Goal: Complete application form: Complete application form

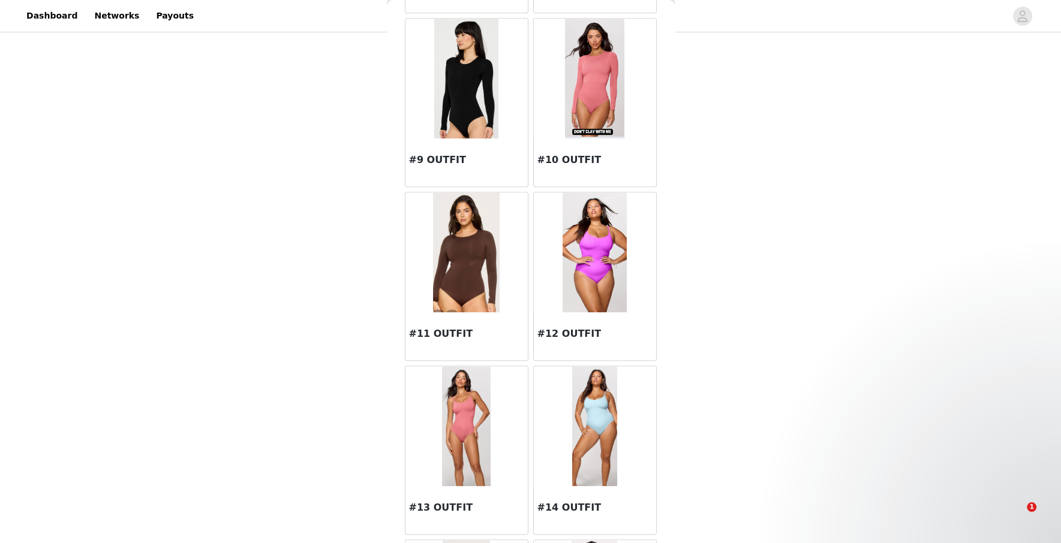
scroll to position [902, 0]
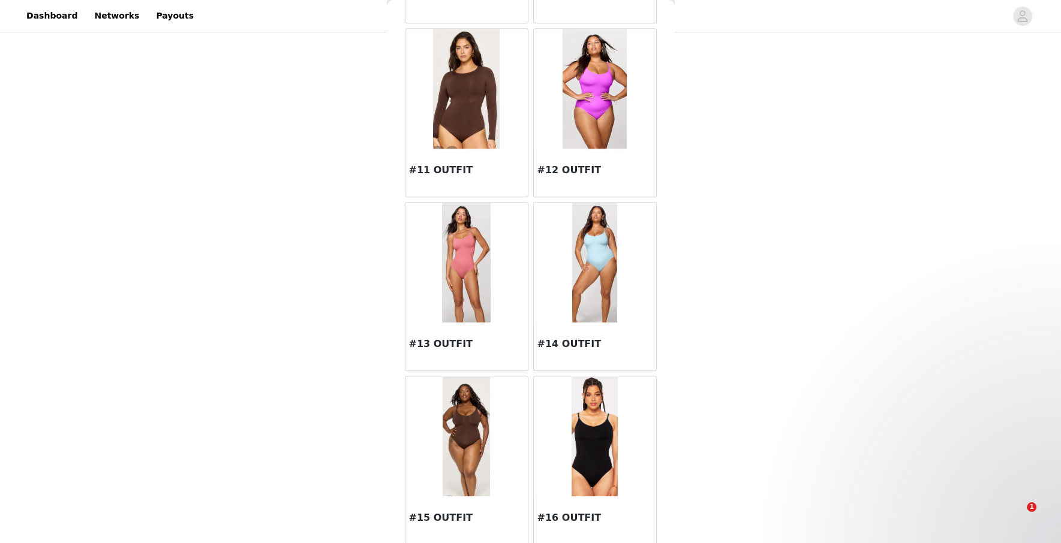
click at [570, 442] on div at bounding box center [595, 437] width 122 height 120
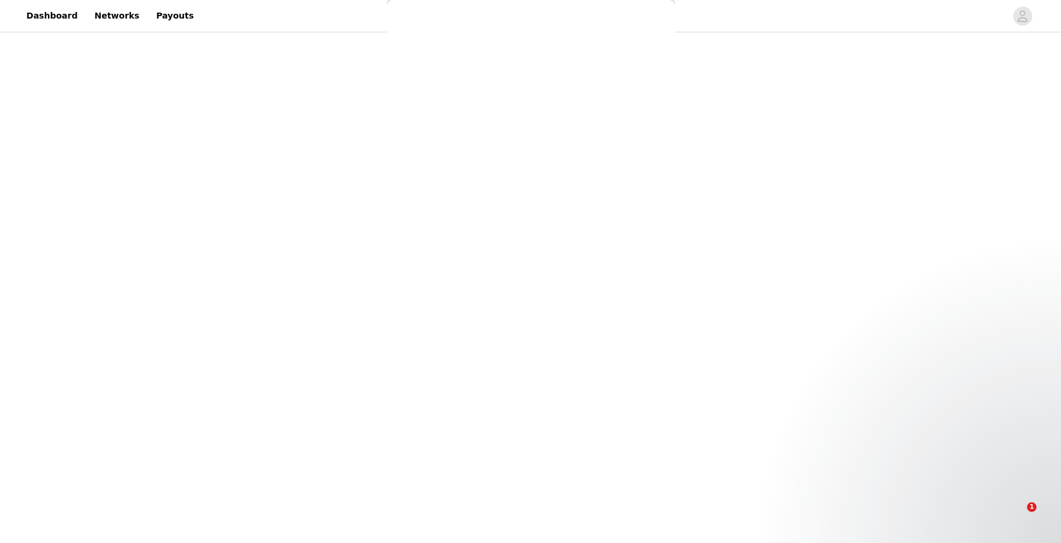
scroll to position [0, 0]
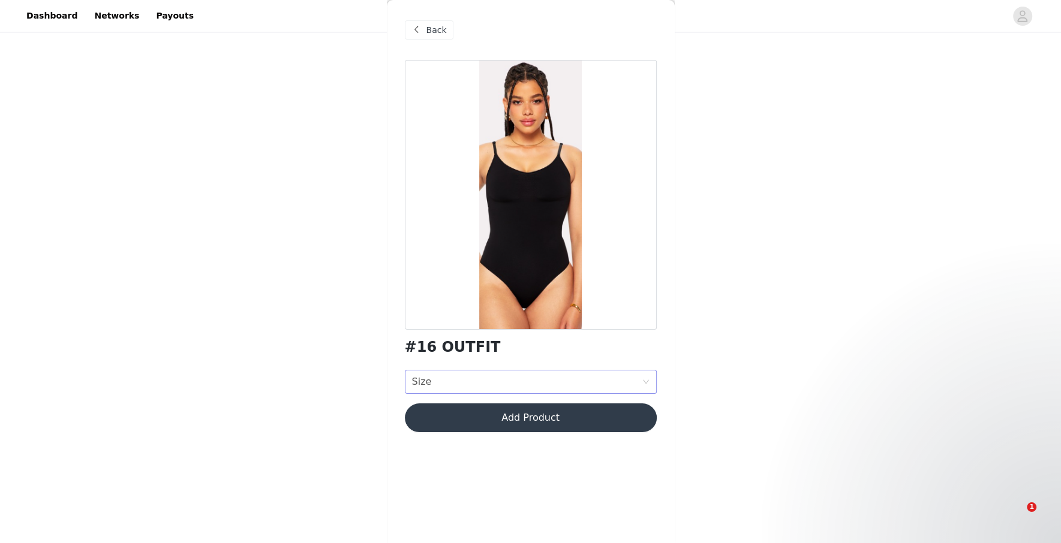
click at [520, 383] on div "Size Size" at bounding box center [527, 382] width 230 height 23
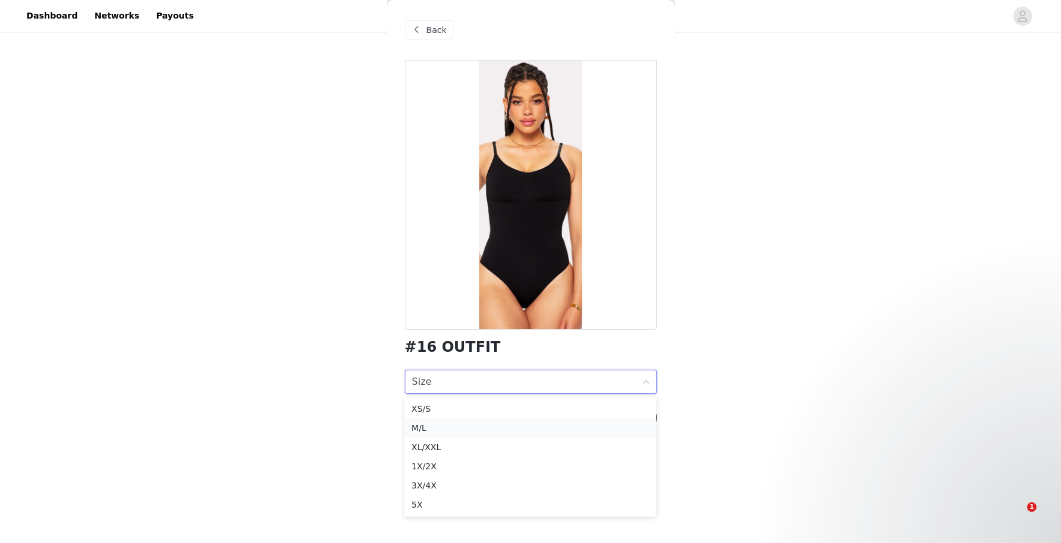
click at [497, 430] on div "M/L" at bounding box center [531, 428] width 238 height 13
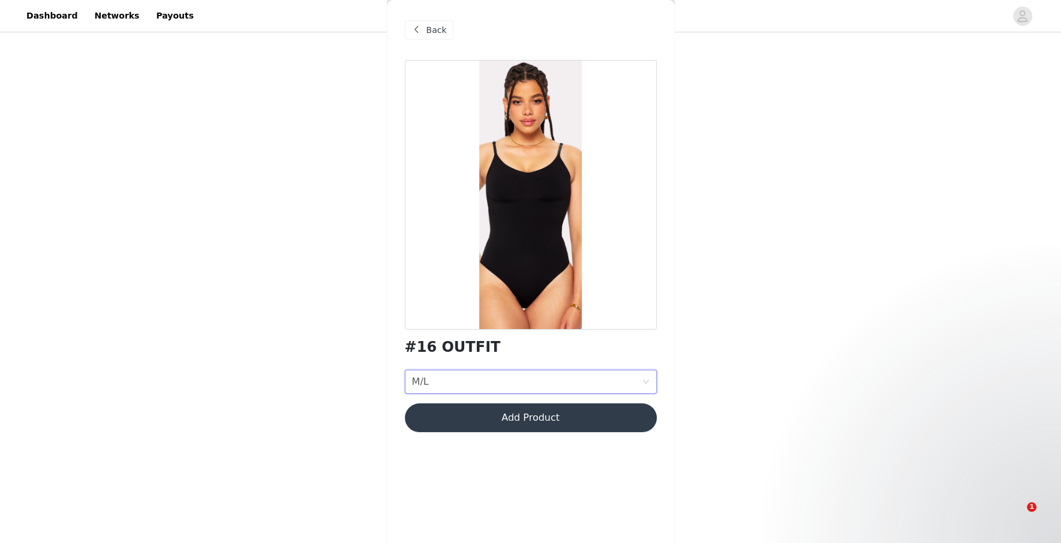
click at [512, 425] on button "Add Product" at bounding box center [531, 418] width 252 height 29
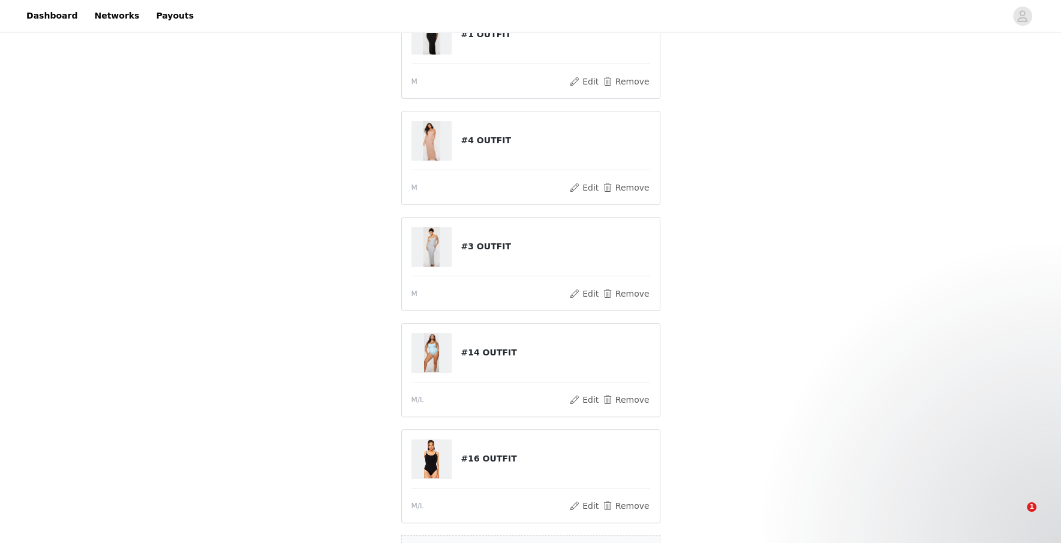
scroll to position [296, 0]
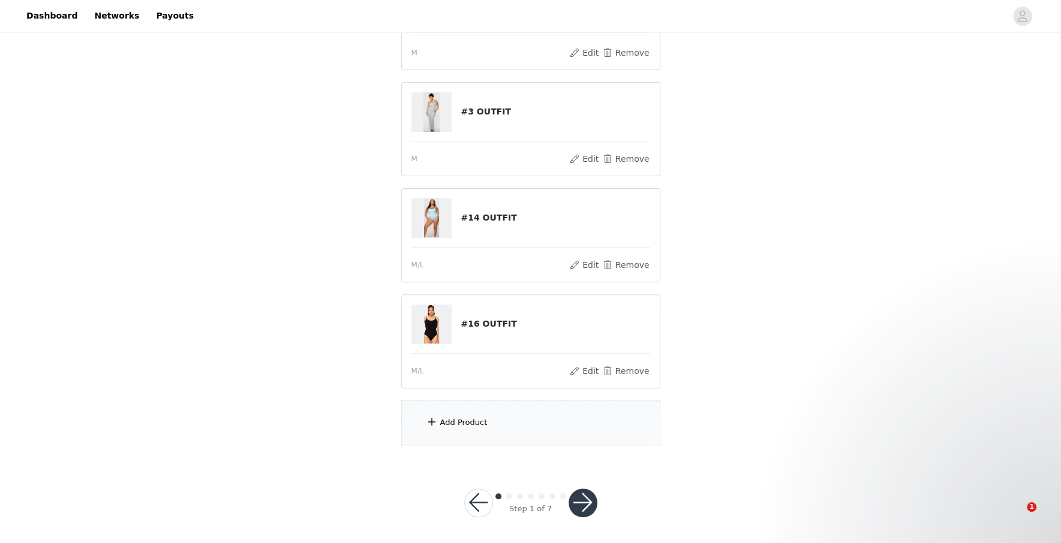
click at [579, 502] on button "button" at bounding box center [583, 503] width 29 height 29
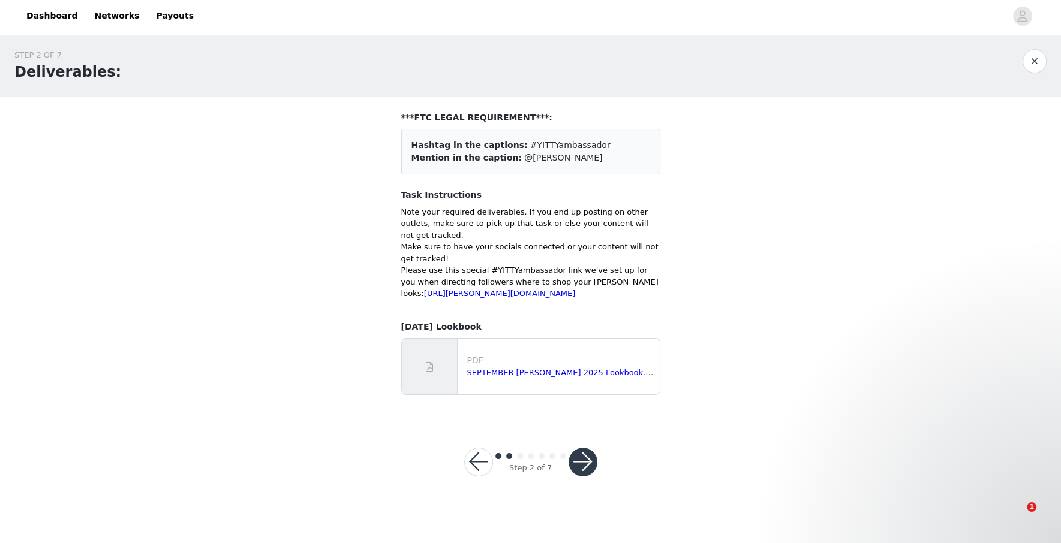
click at [587, 474] on button "button" at bounding box center [583, 462] width 29 height 29
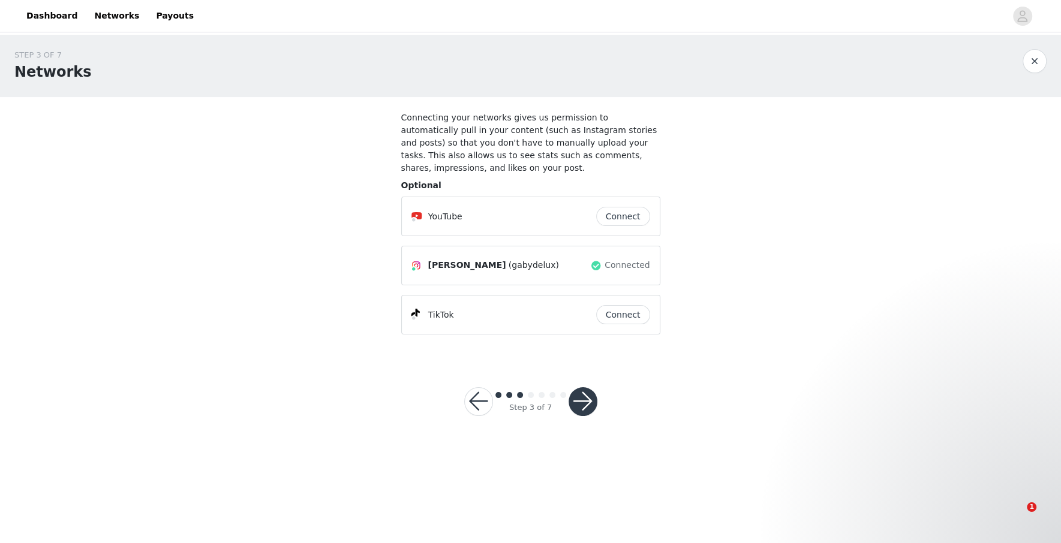
click at [589, 400] on button "button" at bounding box center [583, 402] width 29 height 29
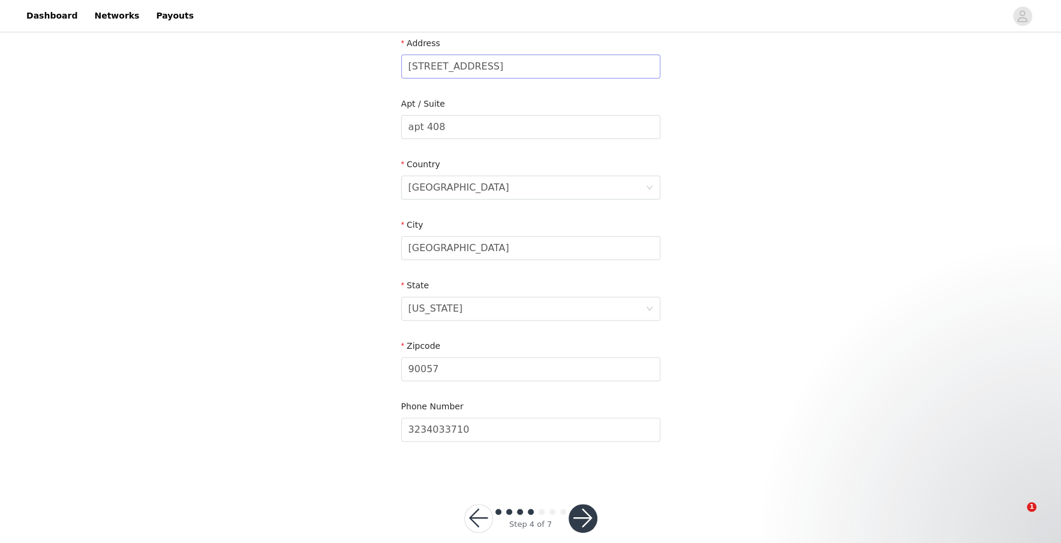
scroll to position [286, 0]
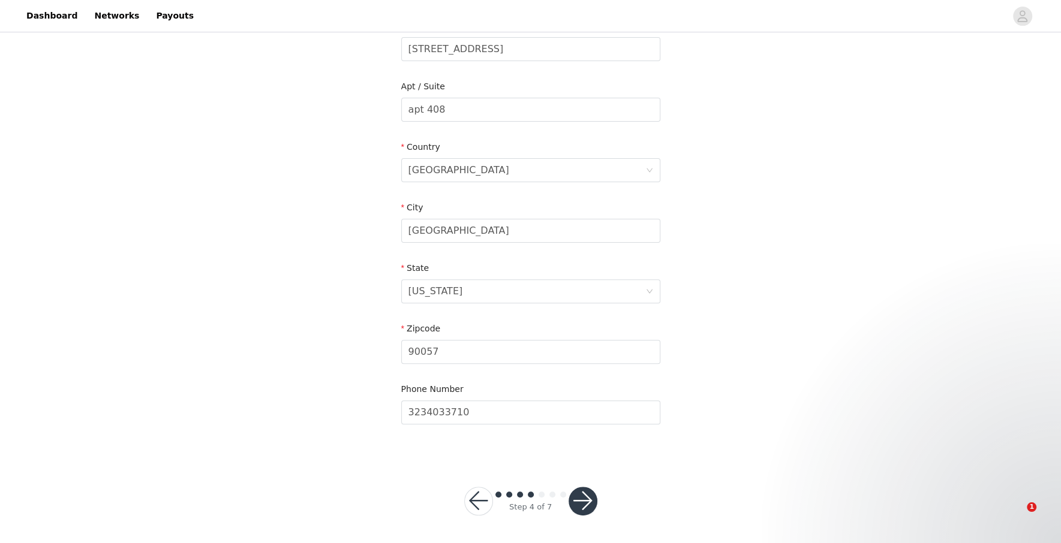
click at [591, 498] on button "button" at bounding box center [583, 501] width 29 height 29
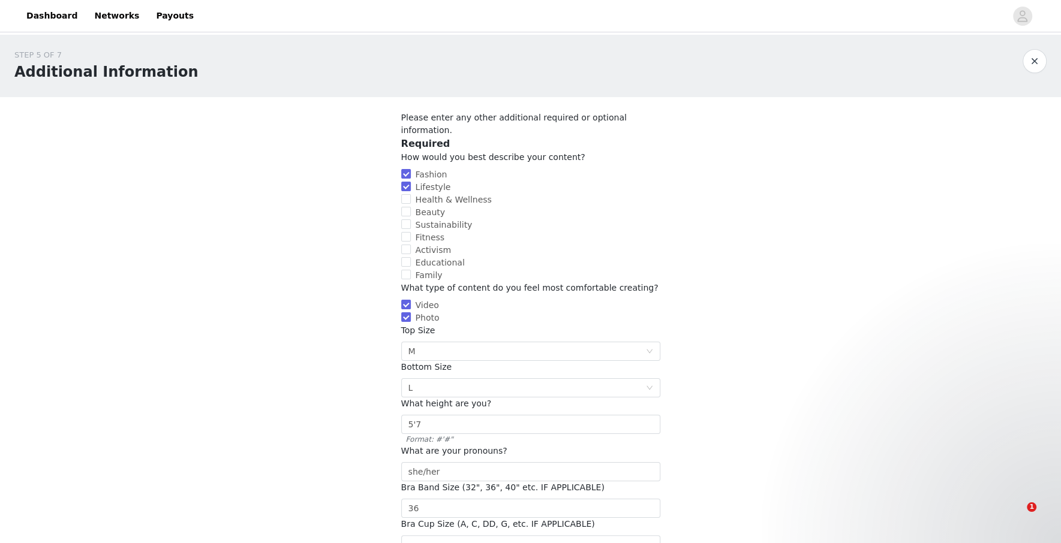
scroll to position [173, 0]
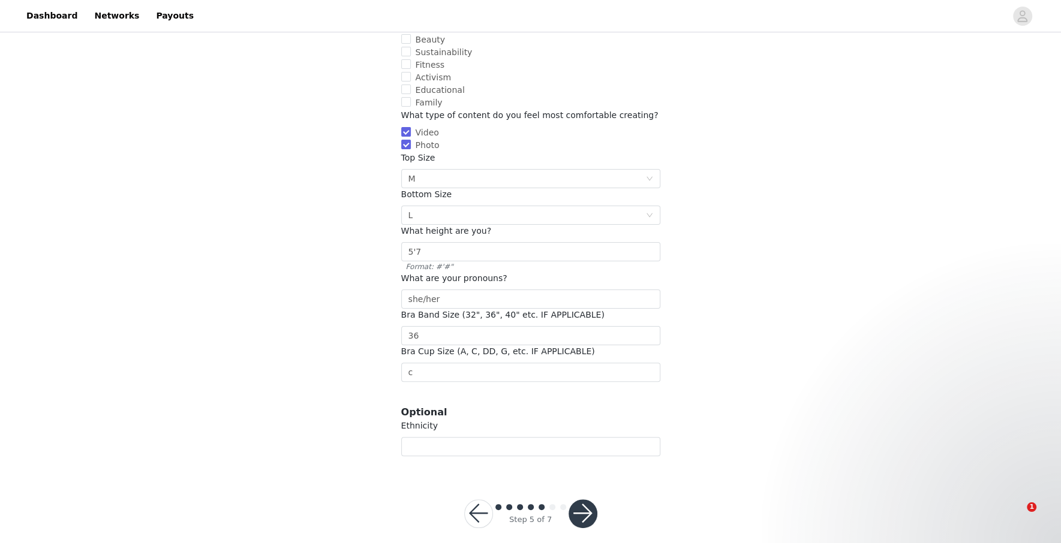
click at [587, 505] on button "button" at bounding box center [583, 514] width 29 height 29
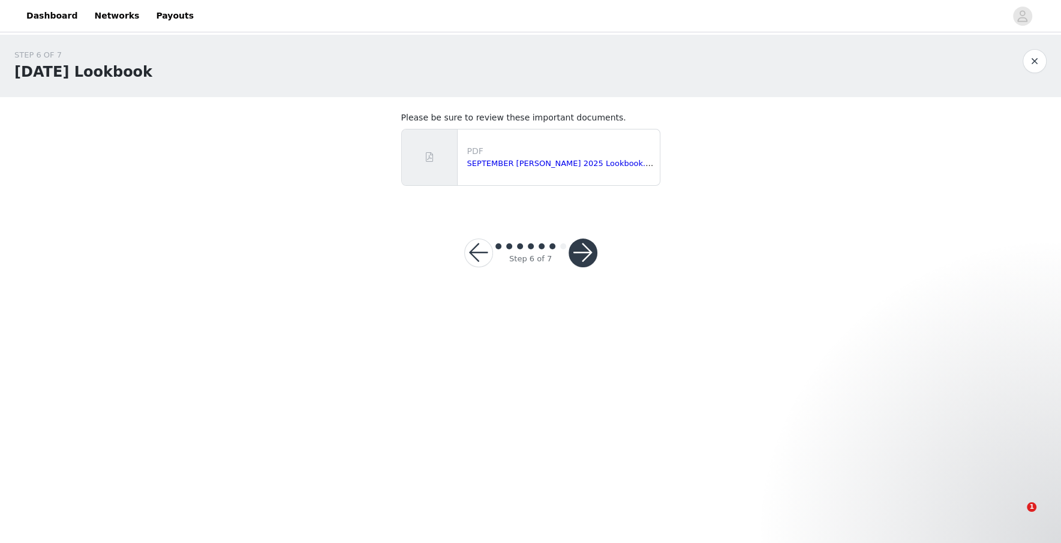
click at [591, 251] on button "button" at bounding box center [583, 253] width 29 height 29
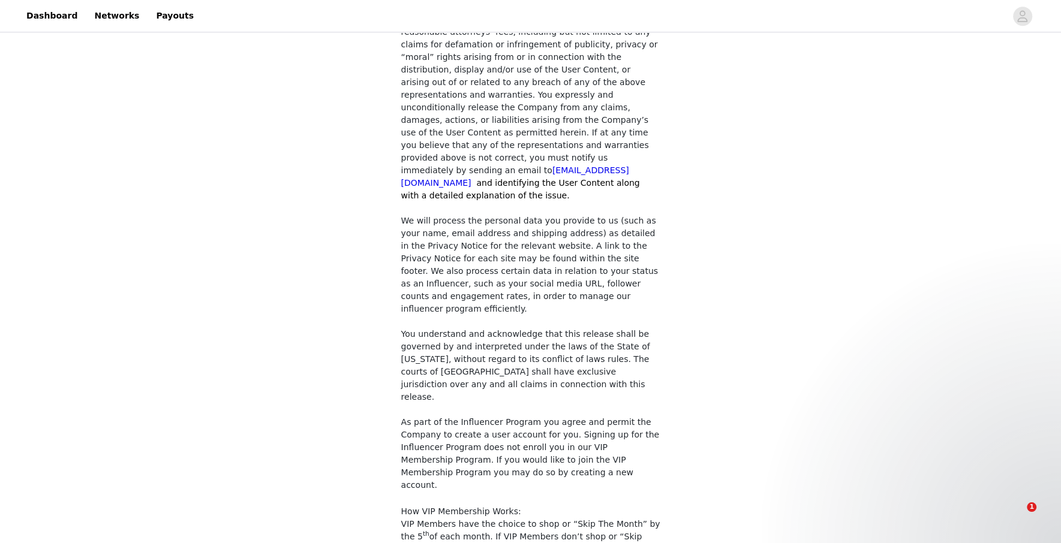
scroll to position [957, 0]
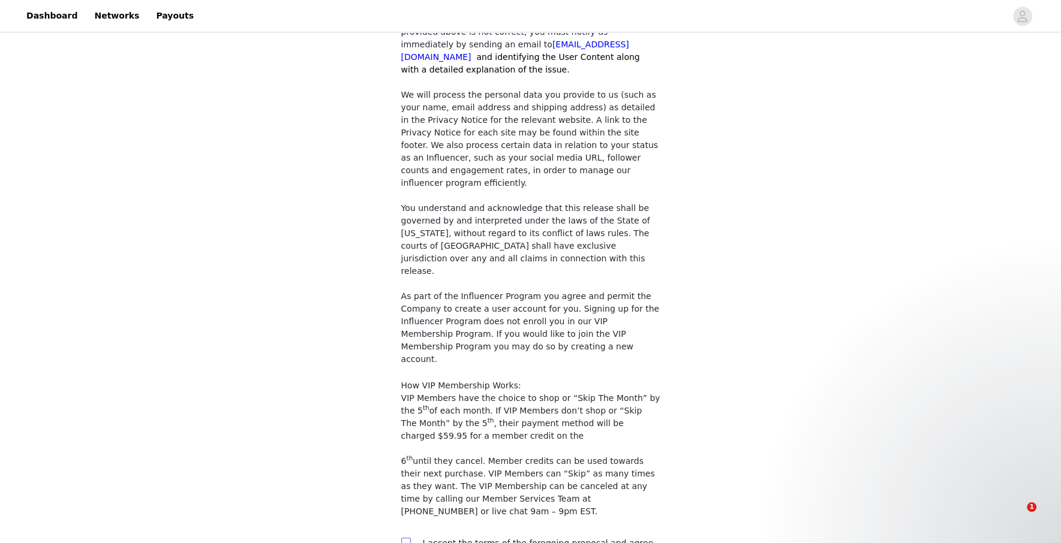
click at [404, 538] on input "checkbox" at bounding box center [405, 542] width 8 height 8
checkbox input "true"
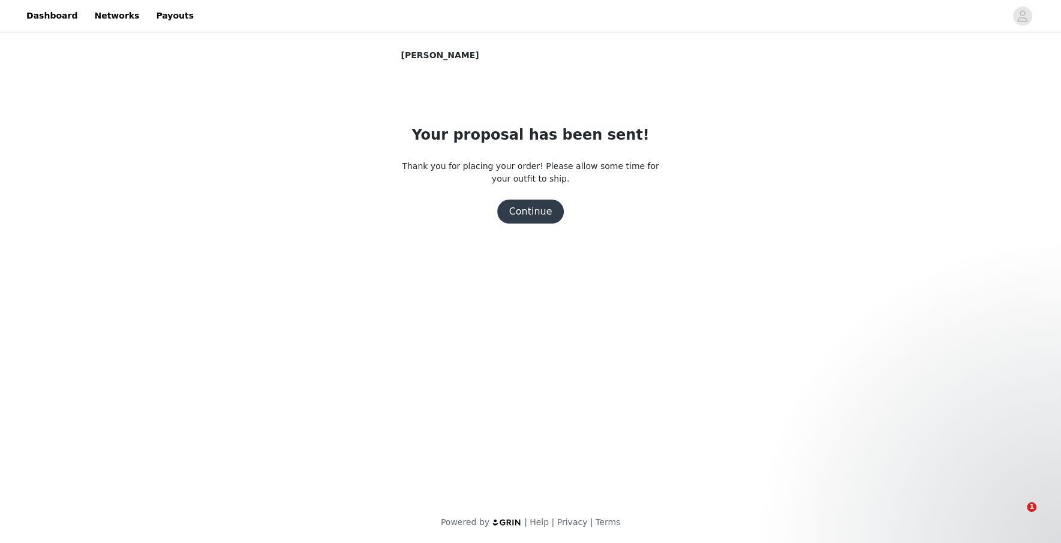
click at [546, 214] on button "Continue" at bounding box center [530, 212] width 67 height 24
